Goal: Task Accomplishment & Management: Manage account settings

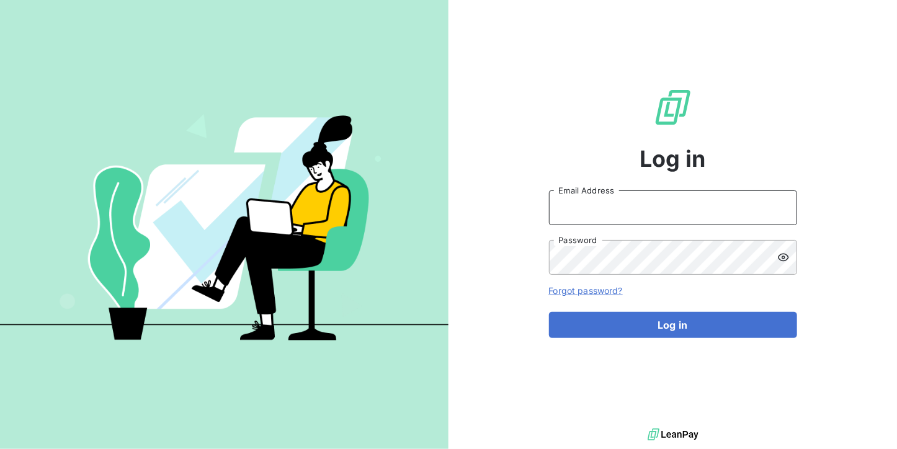
type input "[DOMAIN_NAME][EMAIL_ADDRESS][DOMAIN_NAME]"
click at [710, 339] on div "Log in [DOMAIN_NAME][EMAIL_ADDRESS][DOMAIN_NAME] Email Address Password Forgot …" at bounding box center [673, 213] width 248 height 426
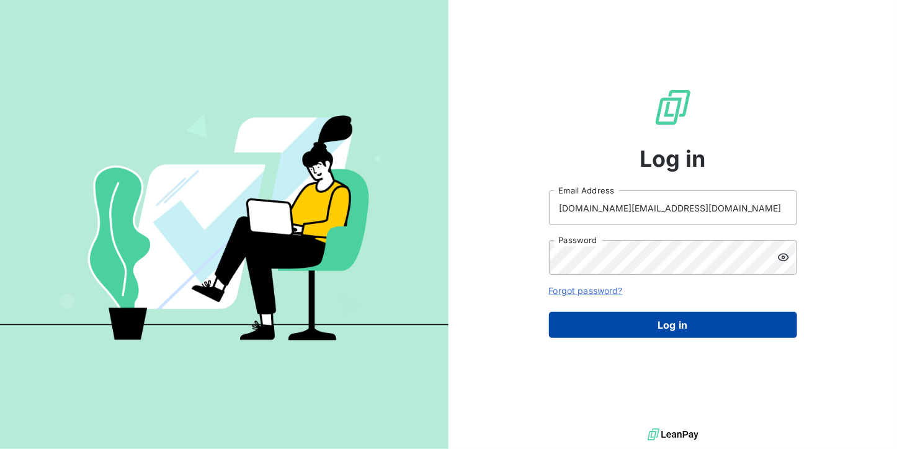
click at [618, 326] on button "Log in" at bounding box center [673, 325] width 248 height 26
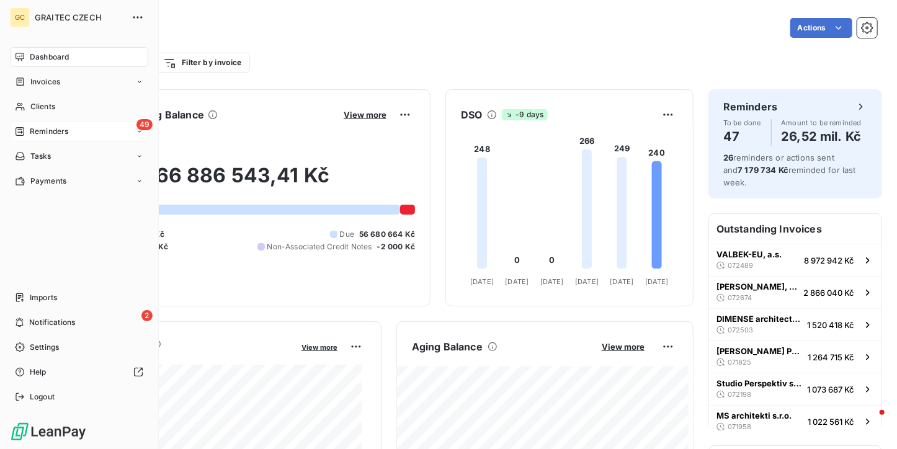
click at [35, 133] on span "Reminders" at bounding box center [49, 131] width 38 height 11
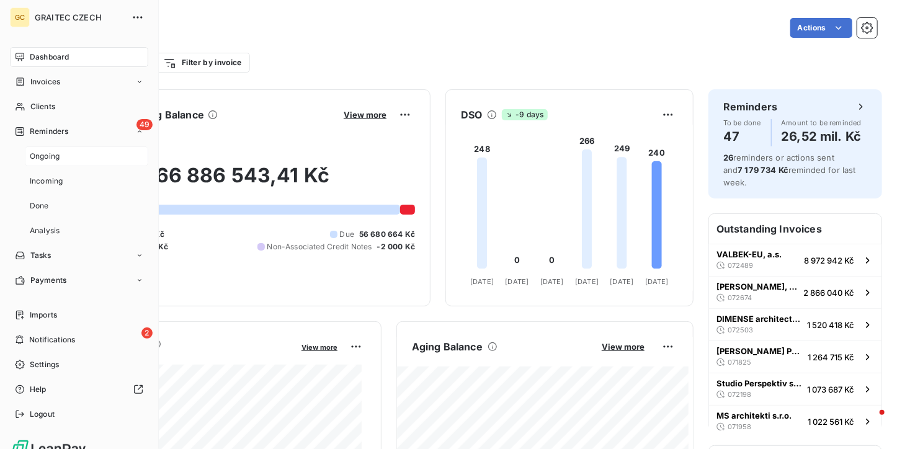
click at [40, 152] on span "Ongoing" at bounding box center [45, 156] width 30 height 11
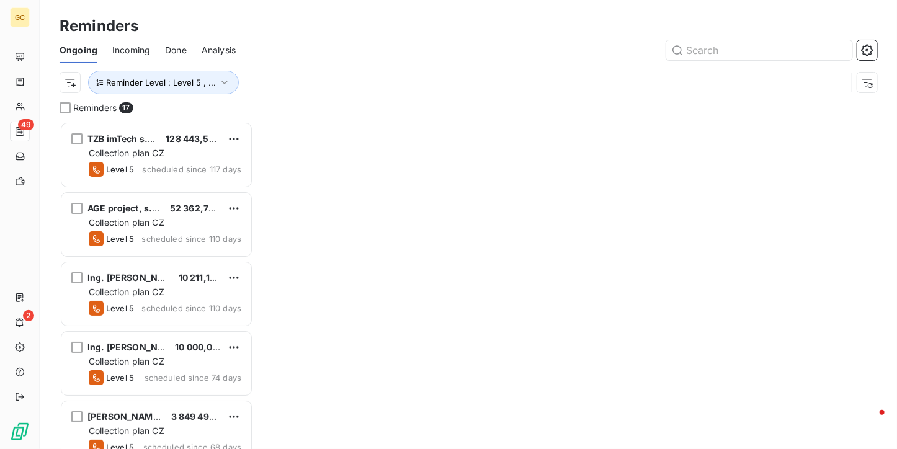
scroll to position [318, 184]
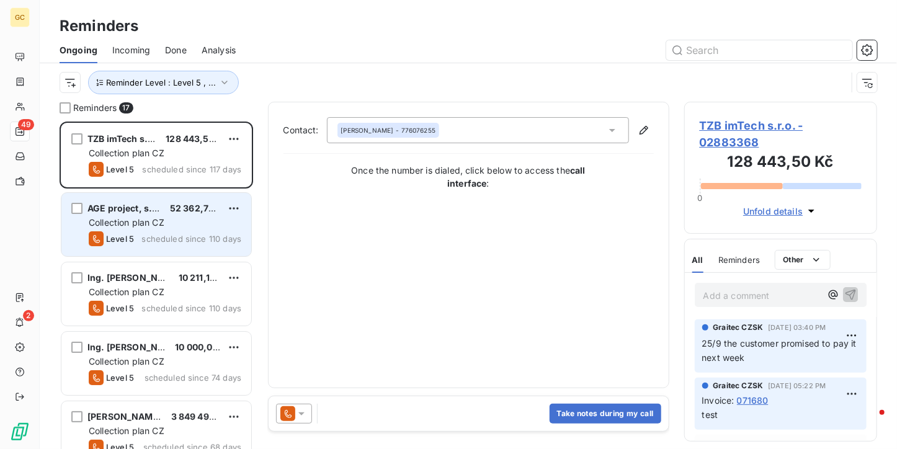
click at [179, 247] on div "AGE project, s.r.o. 52 362,75 Kč Collection plan CZ Level 5 scheduled since 110…" at bounding box center [156, 224] width 190 height 63
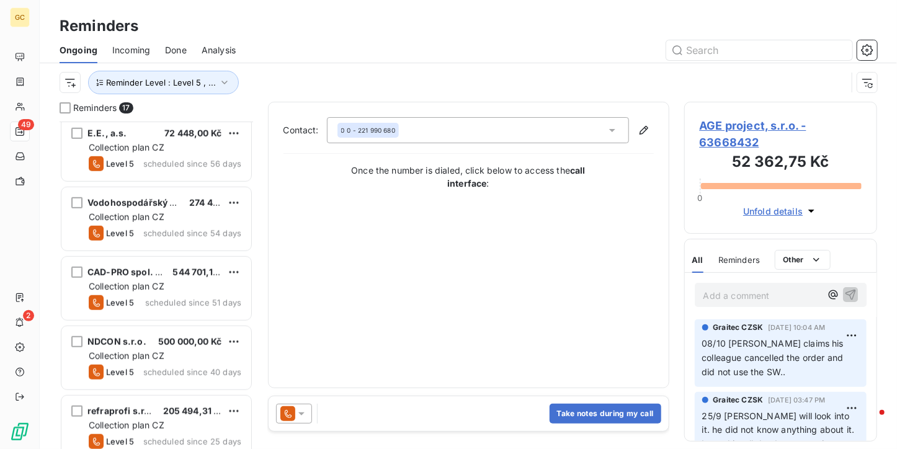
scroll to position [496, 0]
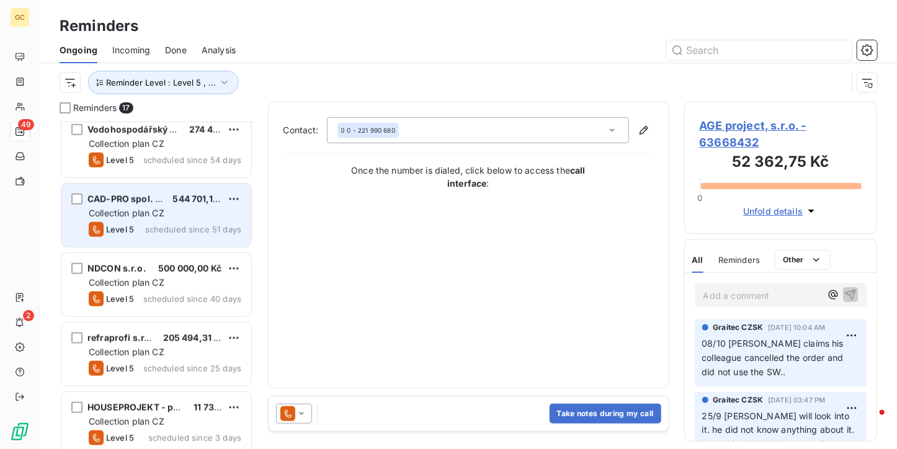
click at [171, 218] on div "Collection plan CZ" at bounding box center [165, 213] width 153 height 12
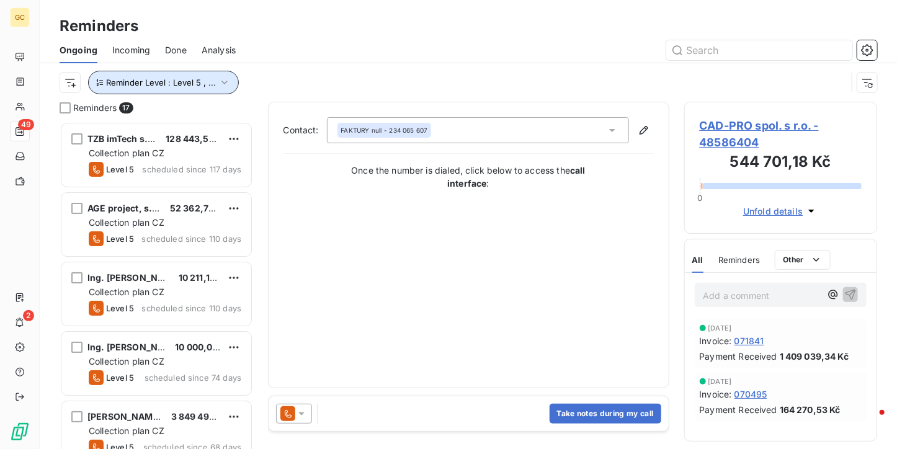
click at [202, 83] on span "Reminder Level : Level 5 , ..." at bounding box center [161, 83] width 110 height 10
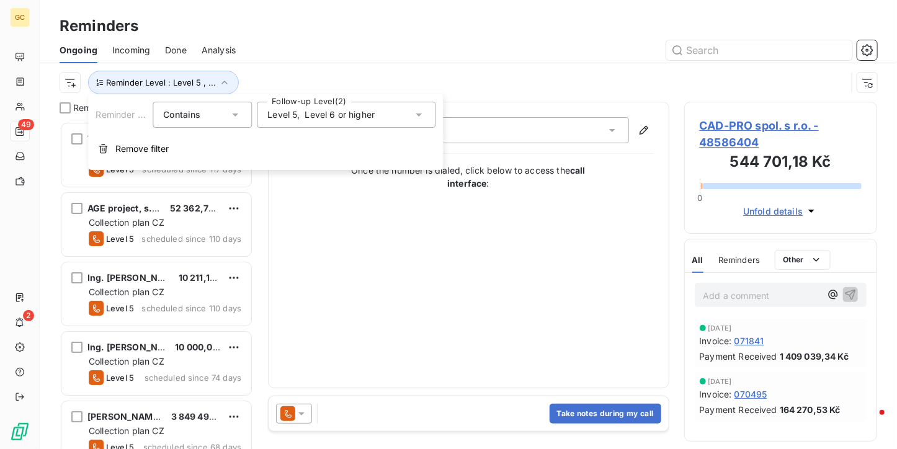
click at [318, 121] on div "Level 5 , Level 6 or higher" at bounding box center [320, 115] width 107 height 12
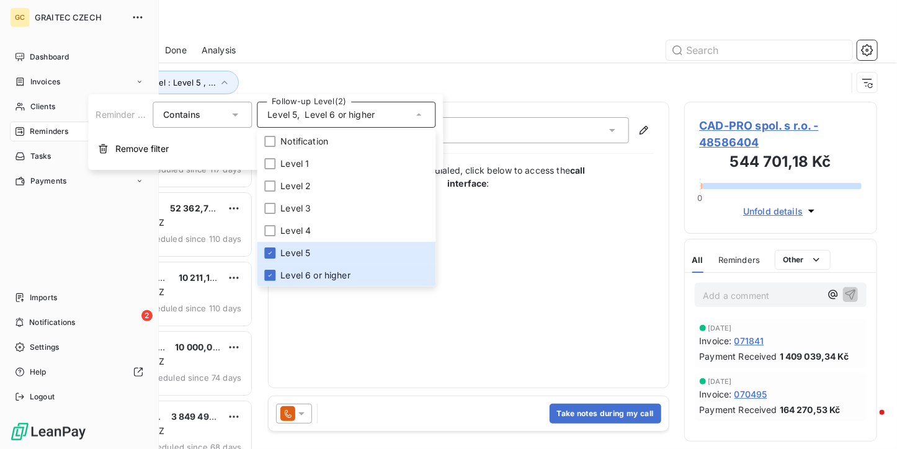
click at [26, 69] on nav "Dashboard Invoices Clients 49 Reminders Tasks Payments" at bounding box center [79, 119] width 138 height 144
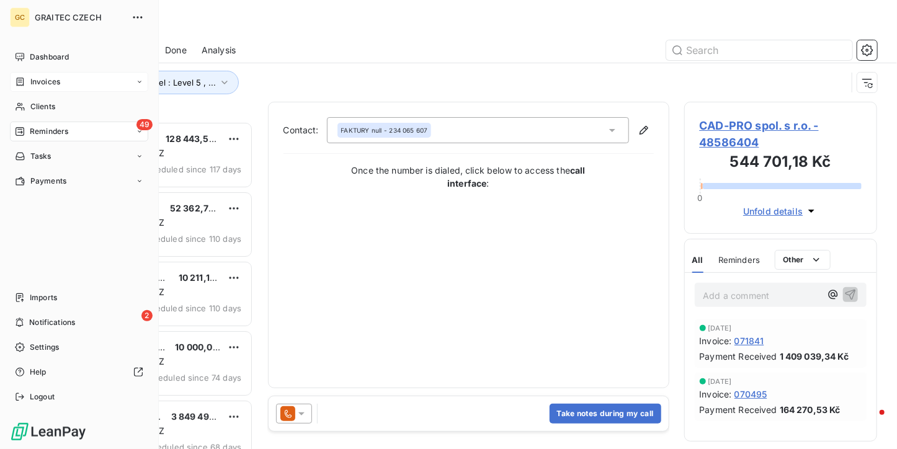
click at [32, 84] on span "Invoices" at bounding box center [45, 81] width 30 height 11
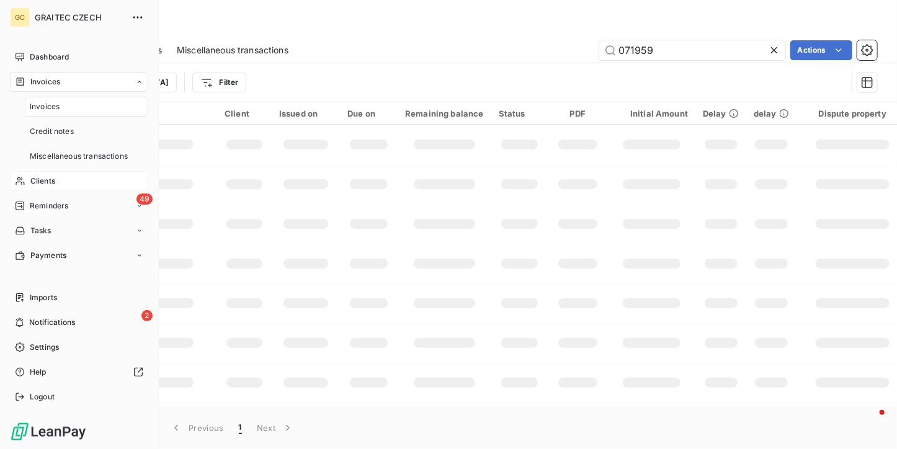
click at [42, 183] on span "Clients" at bounding box center [42, 181] width 25 height 11
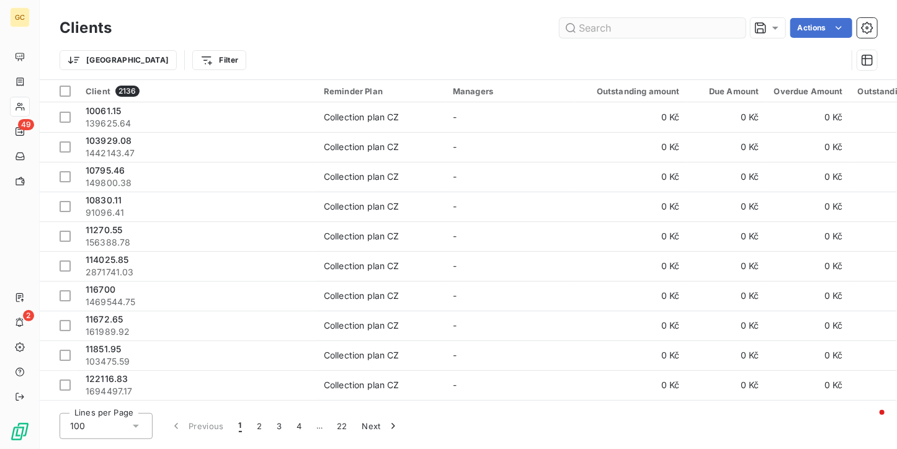
click at [691, 29] on input "text" at bounding box center [653, 28] width 186 height 20
type input "u"
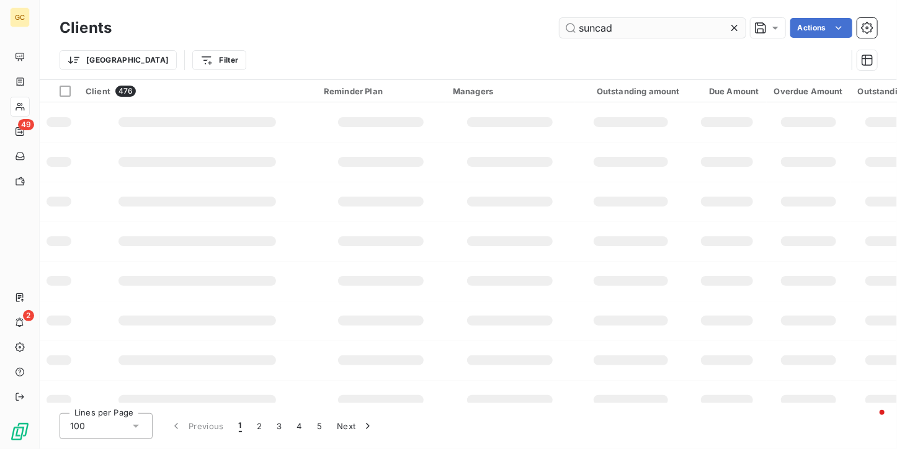
type input "suncad"
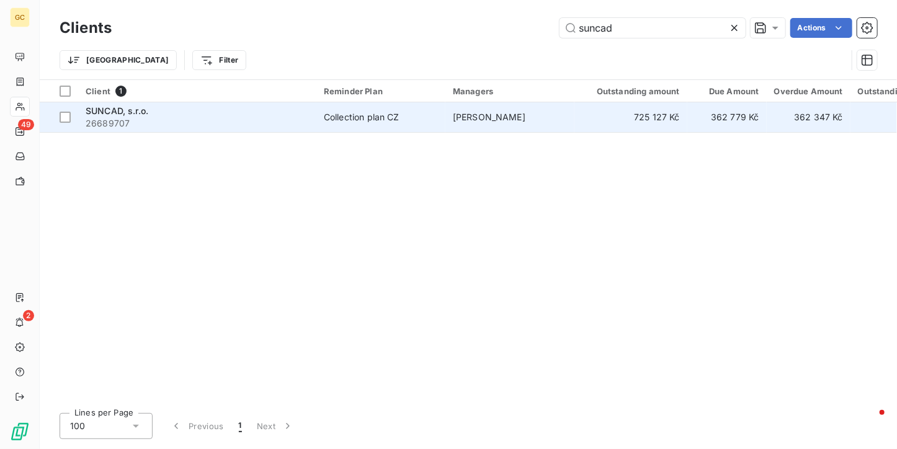
click at [620, 112] on td "725 127 Kč" at bounding box center [630, 117] width 113 height 30
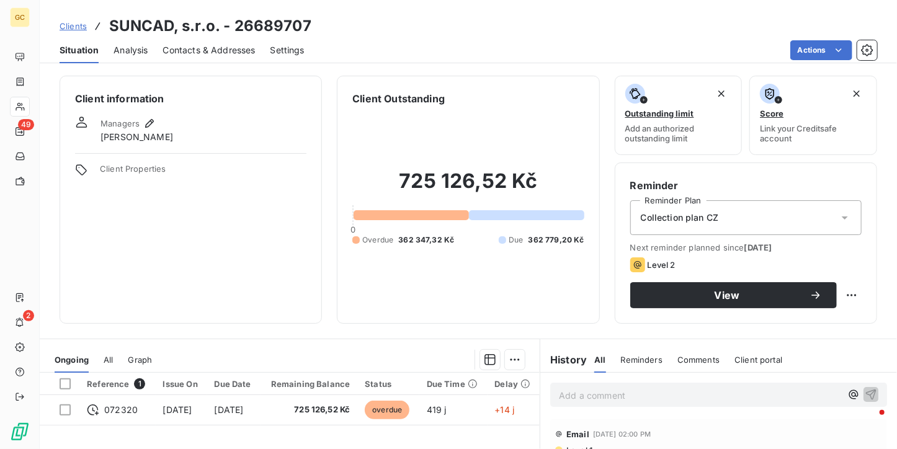
scroll to position [124, 0]
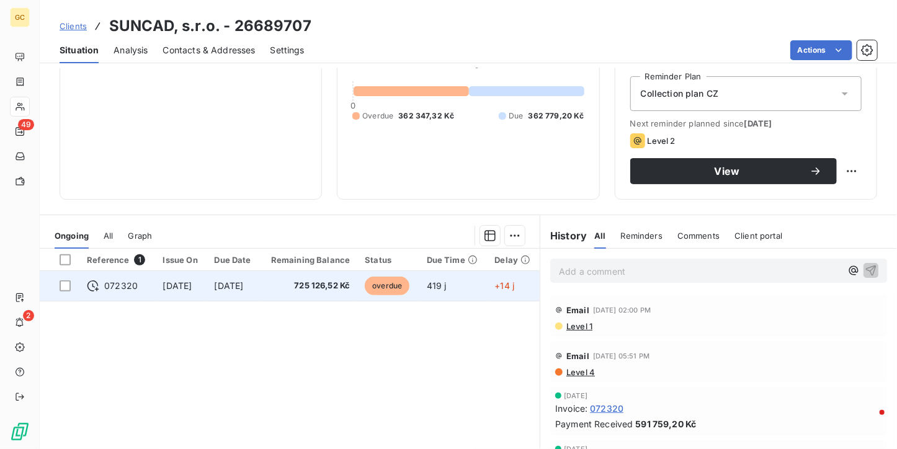
click at [397, 291] on span "overdue" at bounding box center [387, 286] width 45 height 19
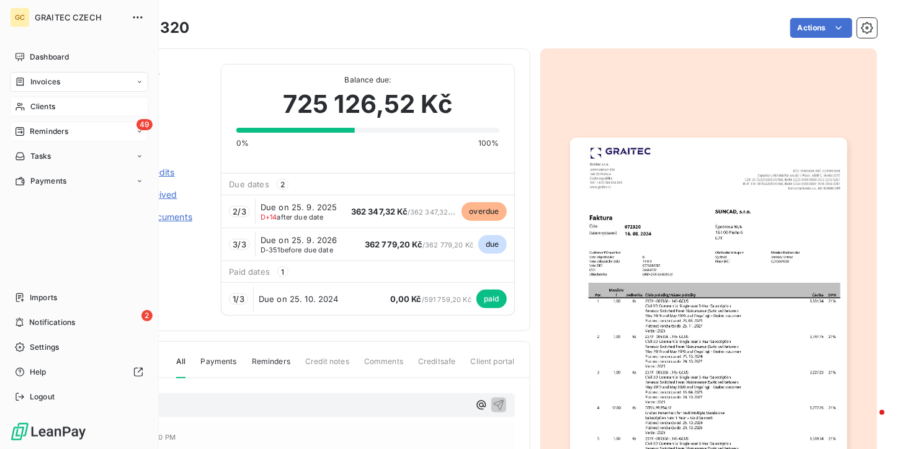
click at [34, 123] on div "49 Reminders" at bounding box center [79, 132] width 138 height 20
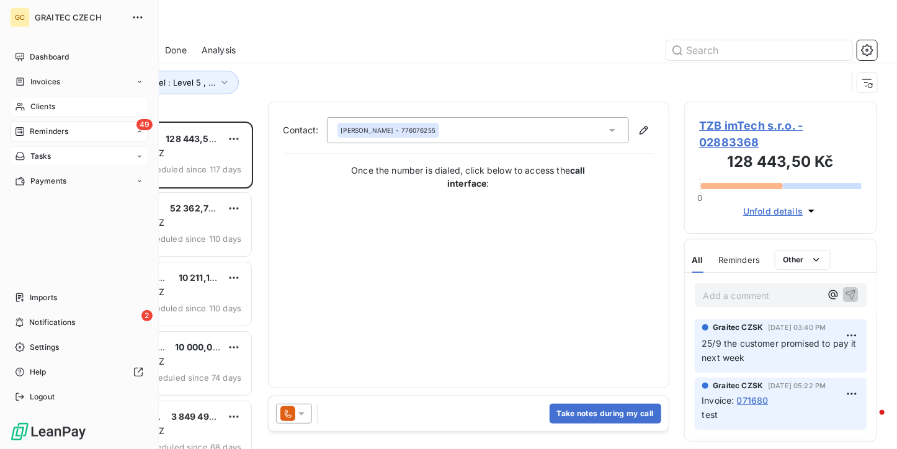
scroll to position [318, 184]
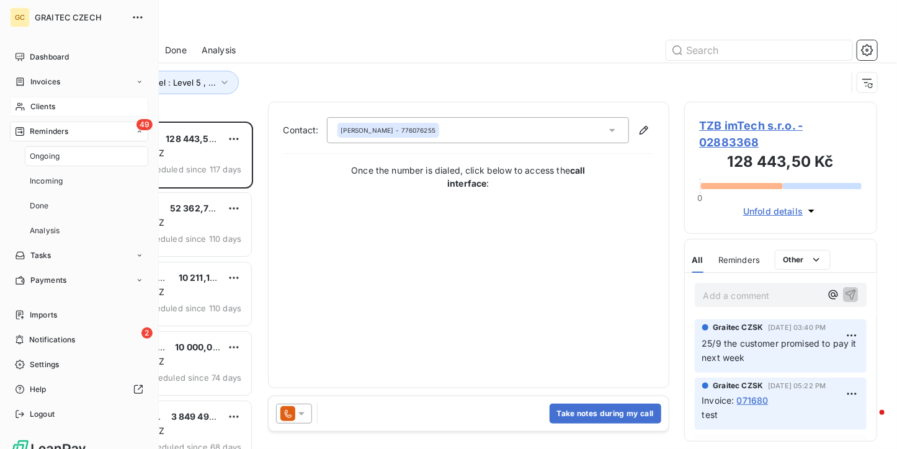
click at [60, 154] on div "Ongoing" at bounding box center [86, 156] width 123 height 20
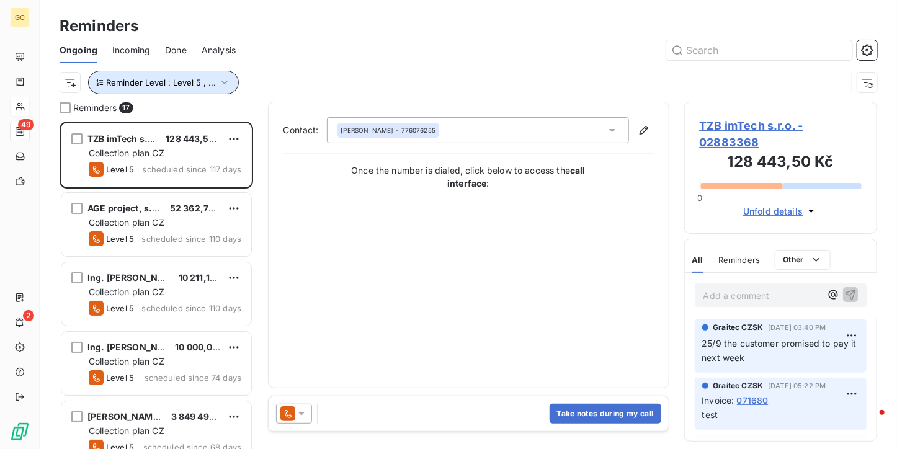
click at [172, 85] on span "Reminder Level : Level 5 , ..." at bounding box center [161, 83] width 110 height 10
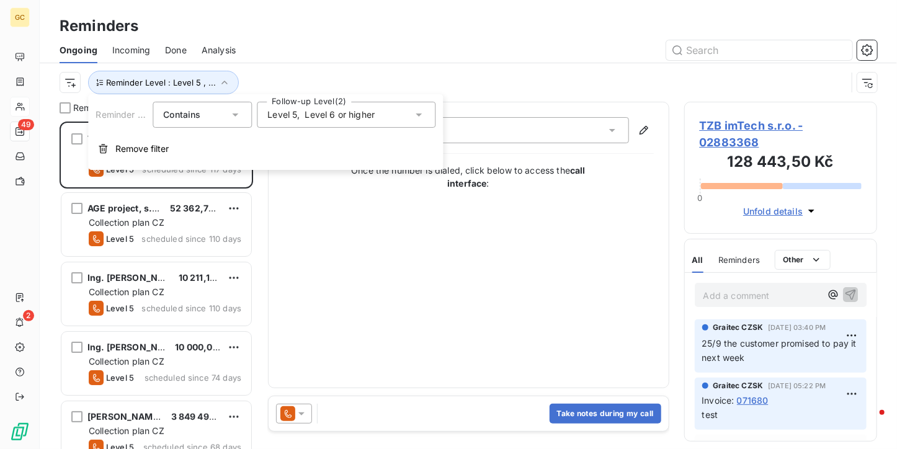
click at [298, 116] on span "," at bounding box center [298, 115] width 2 height 12
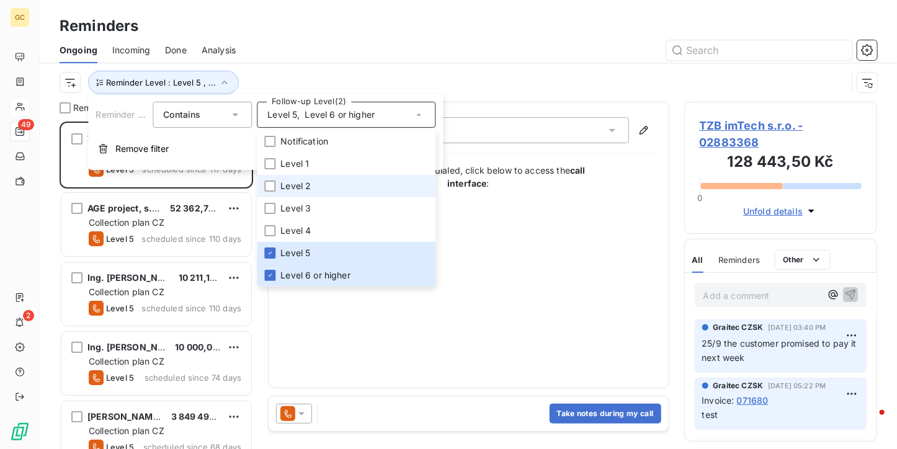
click at [294, 178] on li "Level 2" at bounding box center [346, 186] width 179 height 22
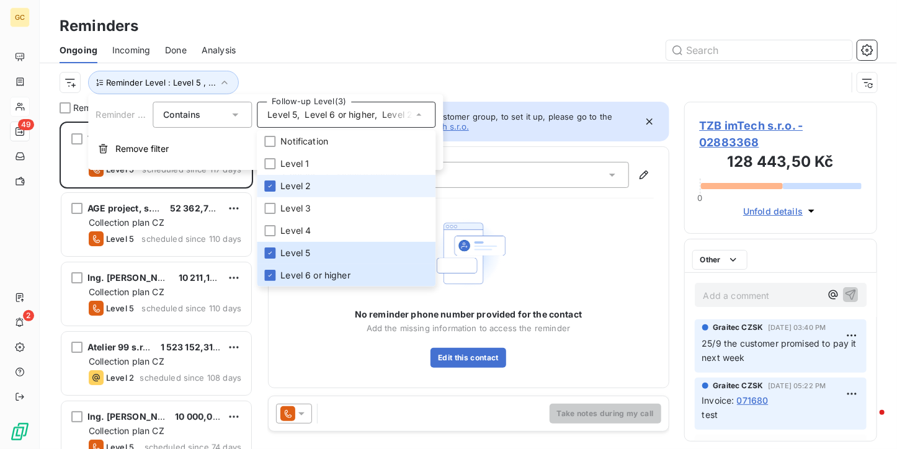
scroll to position [318, 184]
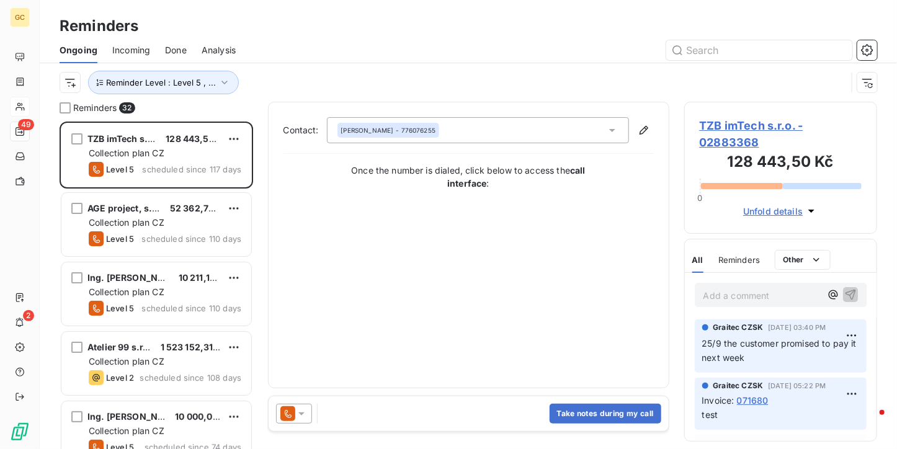
click at [326, 52] on div at bounding box center [564, 50] width 627 height 20
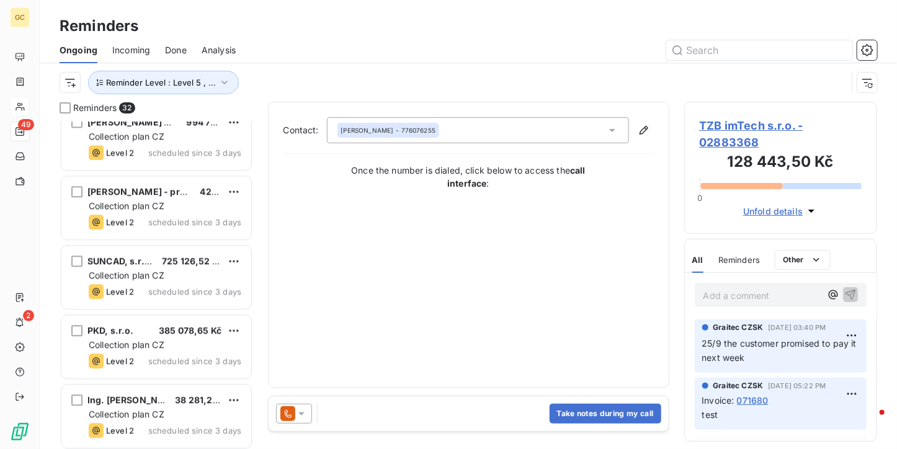
scroll to position [1551, 0]
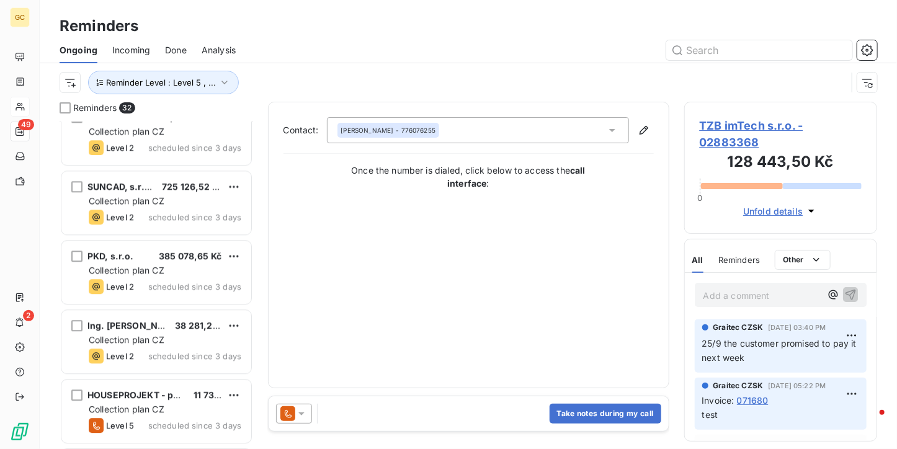
click at [167, 236] on div "SUNCAD, s.r.o. 725 126,52 Kč Collection plan CZ Level 2 scheduled since 3 days" at bounding box center [157, 203] width 194 height 69
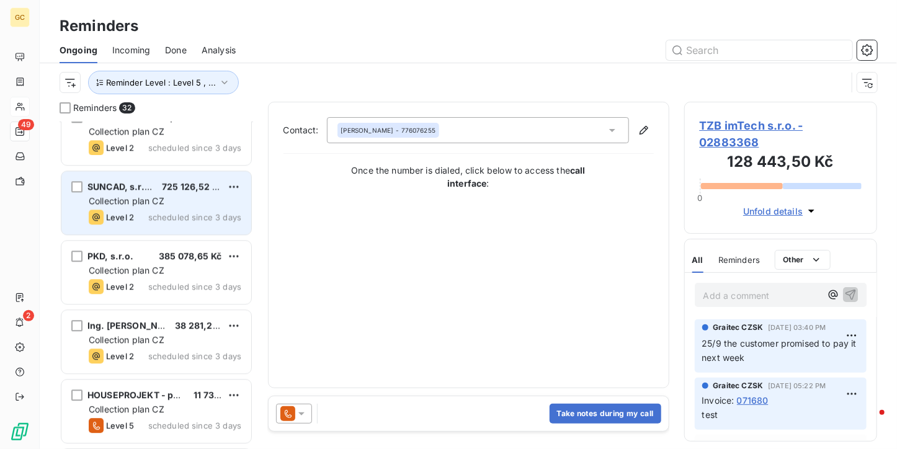
click at [171, 198] on div "Collection plan CZ" at bounding box center [165, 201] width 153 height 12
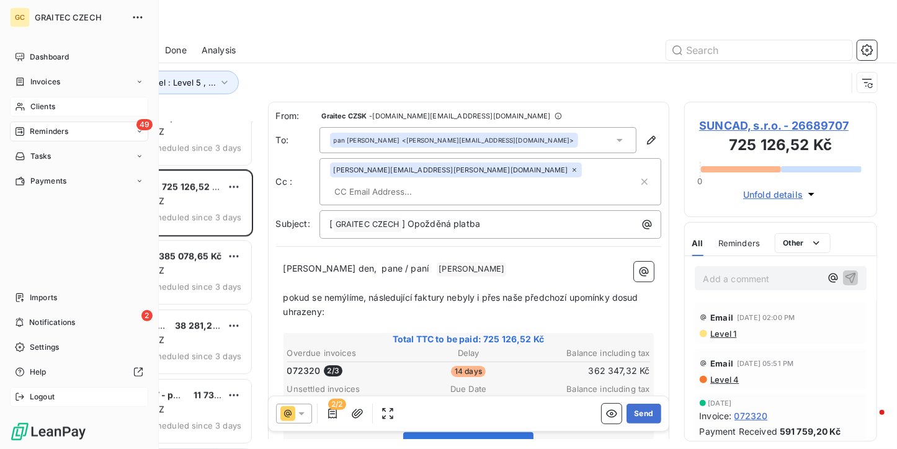
click at [60, 391] on div "Logout" at bounding box center [79, 397] width 138 height 20
